Goal: Information Seeking & Learning: Check status

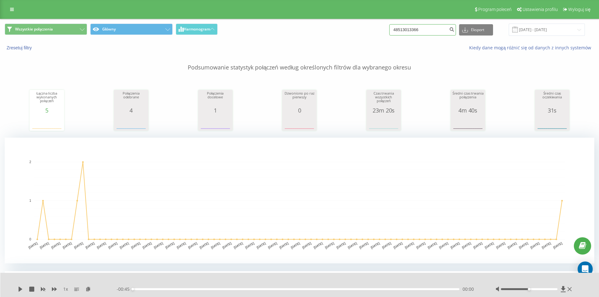
click at [440, 31] on input "48513013366" at bounding box center [422, 29] width 67 height 11
paste input "697447813"
type input "48697447813"
click at [455, 30] on button "submit" at bounding box center [451, 29] width 8 height 11
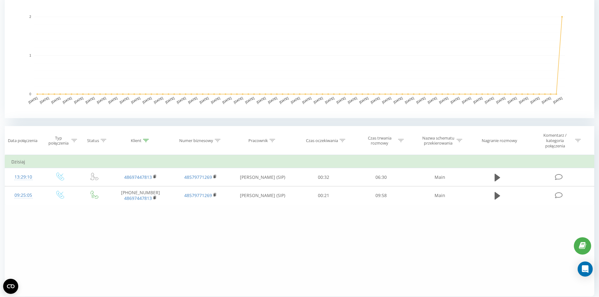
scroll to position [157, 0]
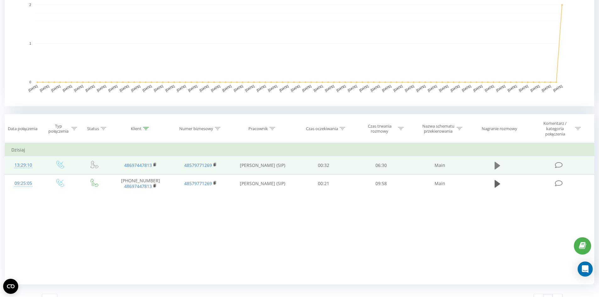
click at [498, 167] on icon at bounding box center [498, 166] width 6 height 8
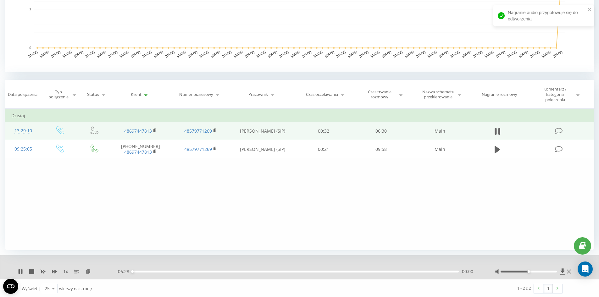
scroll to position [192, 0]
drag, startPoint x: 29, startPoint y: 269, endPoint x: 33, endPoint y: 260, distance: 10.0
click at [29, 269] on icon at bounding box center [31, 270] width 5 height 5
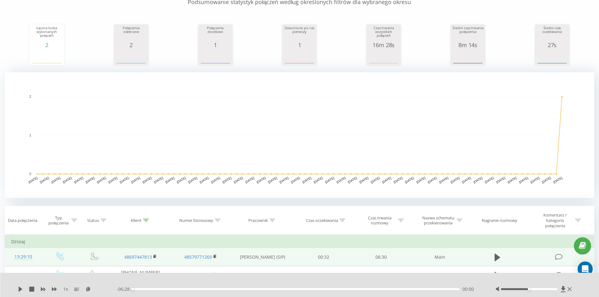
scroll to position [0, 0]
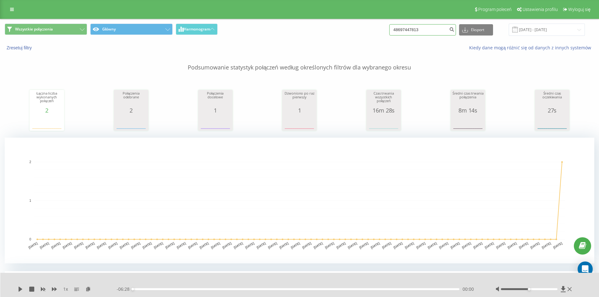
click at [431, 29] on input "48697447813" at bounding box center [422, 29] width 67 height 11
paste input "05035665"
type input "48605035665"
click at [455, 30] on button "submit" at bounding box center [451, 29] width 8 height 11
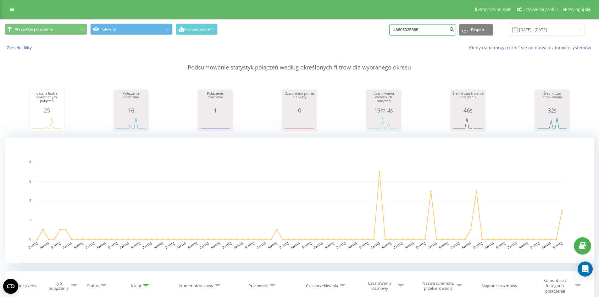
click at [447, 29] on input "48605035665" at bounding box center [422, 29] width 67 height 11
paste input "67553272"
type input "48667553272"
click at [454, 29] on icon "submit" at bounding box center [451, 29] width 5 height 4
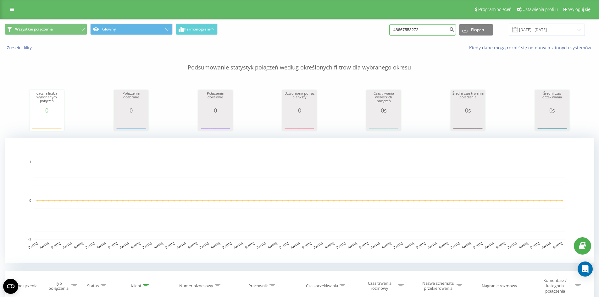
click at [429, 34] on input "48667553272" at bounding box center [422, 29] width 67 height 11
paste input "0024870"
type input "48600248702"
click at [456, 33] on button "submit" at bounding box center [451, 29] width 8 height 11
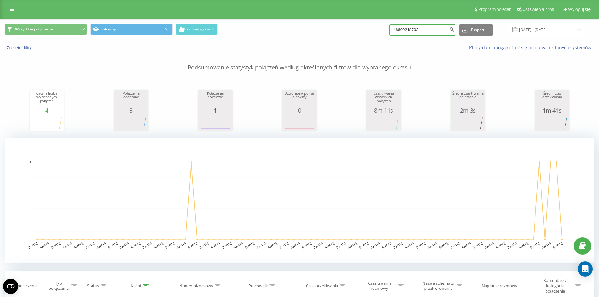
click at [421, 26] on input "48600248702" at bounding box center [422, 29] width 67 height 11
paste input "784431709"
type input "48784431709"
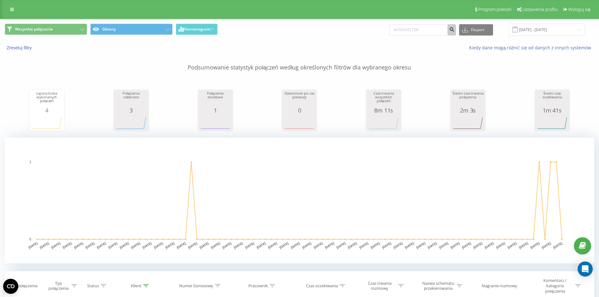
click at [455, 31] on button "submit" at bounding box center [451, 29] width 8 height 11
click at [427, 24] on input "48784431709" at bounding box center [422, 29] width 67 height 11
paste input "661965144"
type input "48661965144"
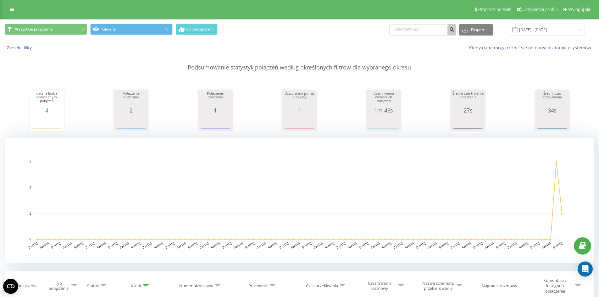
click at [454, 31] on icon "submit" at bounding box center [451, 29] width 5 height 4
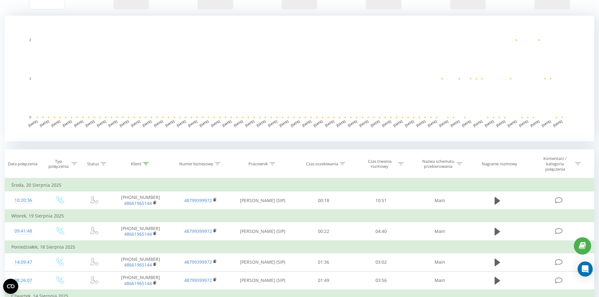
scroll to position [126, 0]
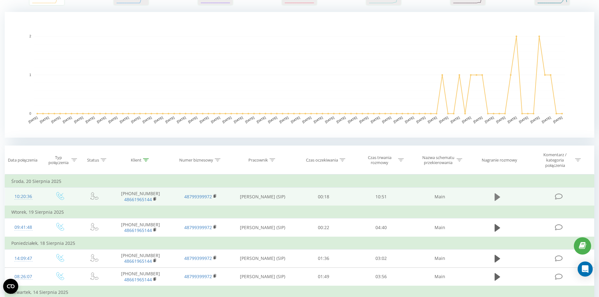
click at [493, 196] on button at bounding box center [497, 196] width 9 height 9
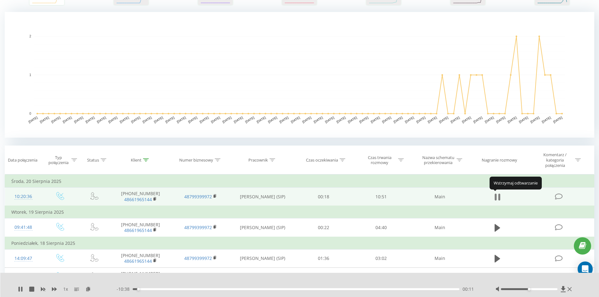
click at [495, 200] on icon at bounding box center [498, 197] width 6 height 9
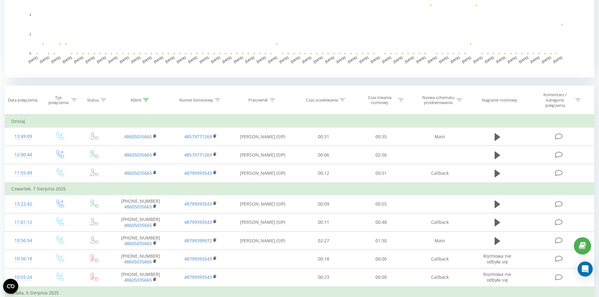
scroll to position [157, 0]
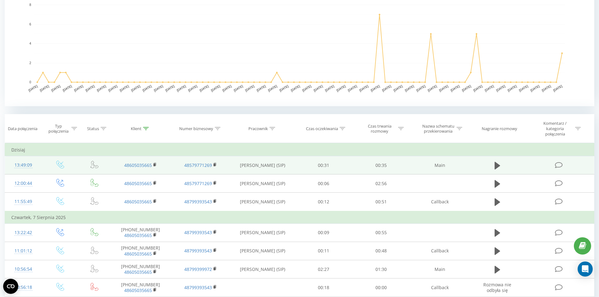
click at [489, 167] on td at bounding box center [497, 165] width 55 height 18
click at [493, 165] on button at bounding box center [497, 165] width 9 height 9
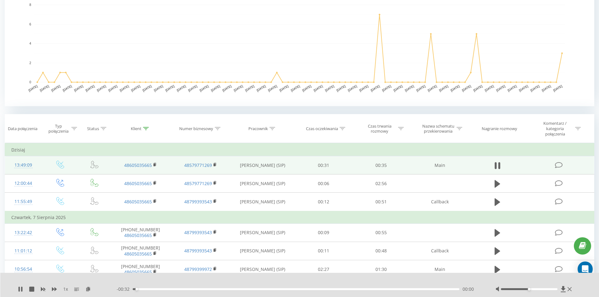
click at [165, 288] on div "- 00:32 00:00 00:00" at bounding box center [298, 289] width 363 height 6
click at [166, 288] on div "- 00:32 00:00 00:00" at bounding box center [298, 289] width 363 height 6
click at [167, 288] on div "- 00:32 00:01 00:01" at bounding box center [298, 289] width 363 height 6
click at [169, 288] on div "- 00:31 00:01 00:01" at bounding box center [298, 289] width 363 height 6
click at [175, 290] on div "00:01" at bounding box center [296, 289] width 327 height 2
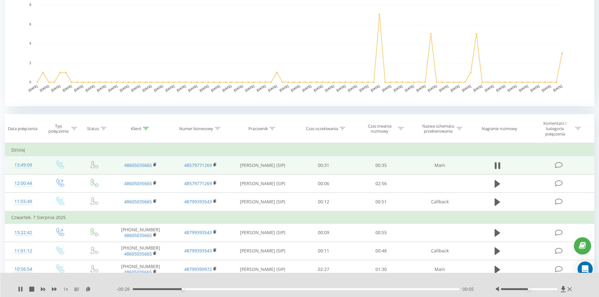
click at [200, 291] on div "- 00:28 00:05 00:05" at bounding box center [298, 289] width 363 height 6
click at [207, 289] on div "00:05" at bounding box center [296, 289] width 327 height 2
click at [269, 289] on div "00:13" at bounding box center [296, 289] width 327 height 2
click at [331, 288] on div "- 00:18 00:14 00:14" at bounding box center [298, 289] width 363 height 6
click at [331, 291] on div "- 00:18 00:15 00:15" at bounding box center [298, 289] width 363 height 6
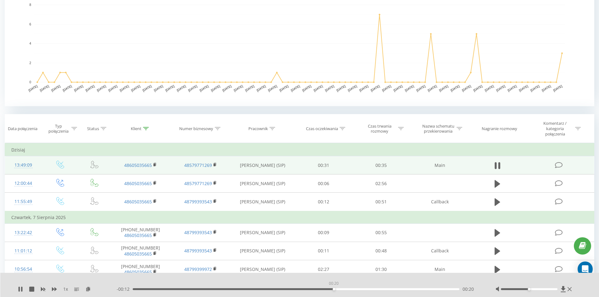
click at [334, 289] on div "00:20" at bounding box center [296, 289] width 327 height 2
click at [377, 288] on div "- 00:12 00:21 00:21" at bounding box center [298, 289] width 363 height 6
click at [381, 289] on div "00:25" at bounding box center [296, 289] width 327 height 2
click at [416, 290] on div "00:28" at bounding box center [296, 289] width 327 height 2
click at [32, 287] on icon at bounding box center [31, 289] width 5 height 5
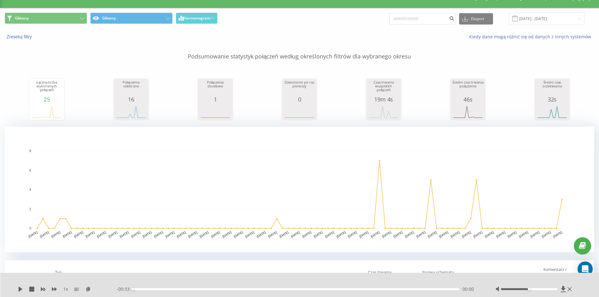
scroll to position [0, 0]
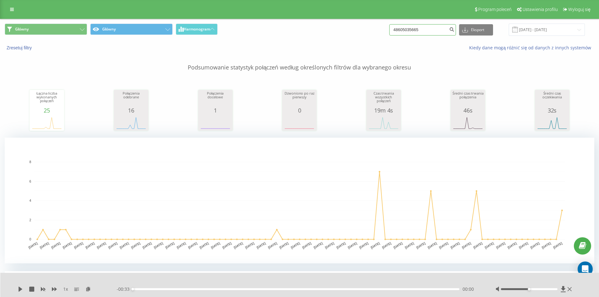
click at [436, 27] on input "48605035665" at bounding box center [422, 29] width 67 height 11
paste input "727909909"
type input "48727909909"
click at [456, 31] on button "submit" at bounding box center [451, 29] width 8 height 11
